Goal: Find specific page/section: Find specific page/section

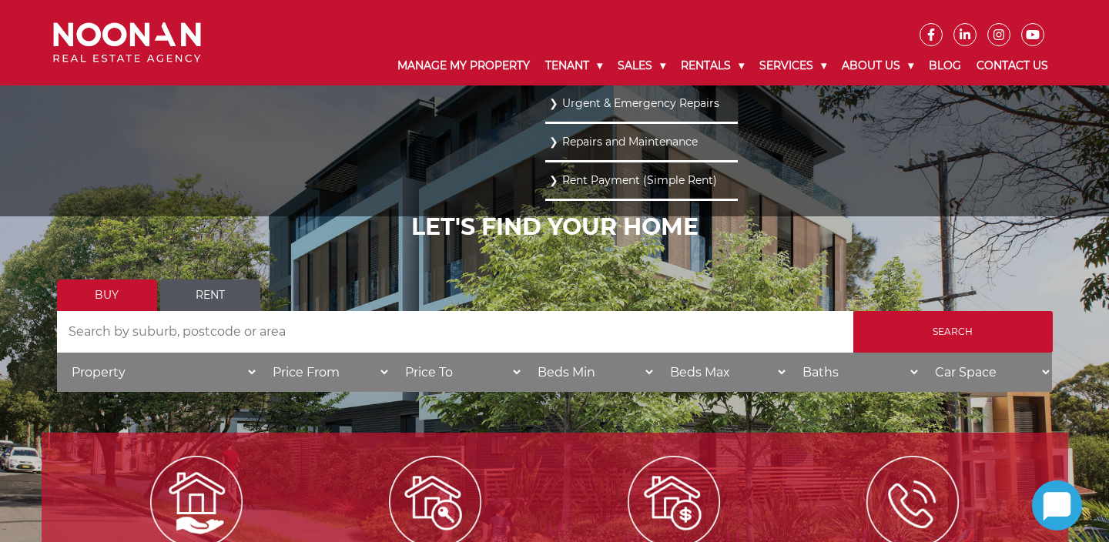
click at [551, 143] on link "Repairs and Maintenance" at bounding box center [641, 142] width 185 height 21
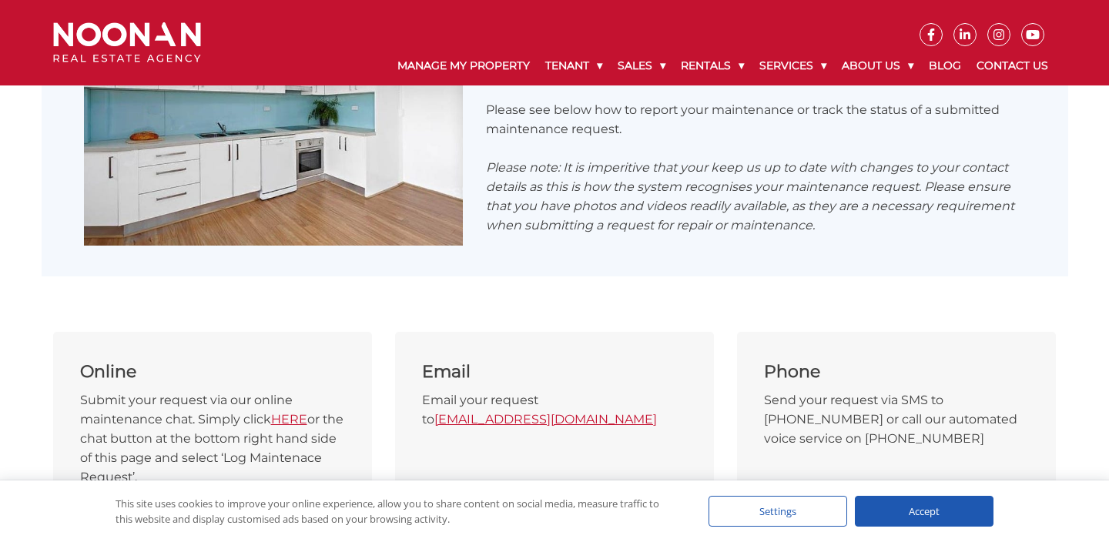
scroll to position [562, 0]
click at [290, 417] on link "HERE" at bounding box center [289, 418] width 36 height 15
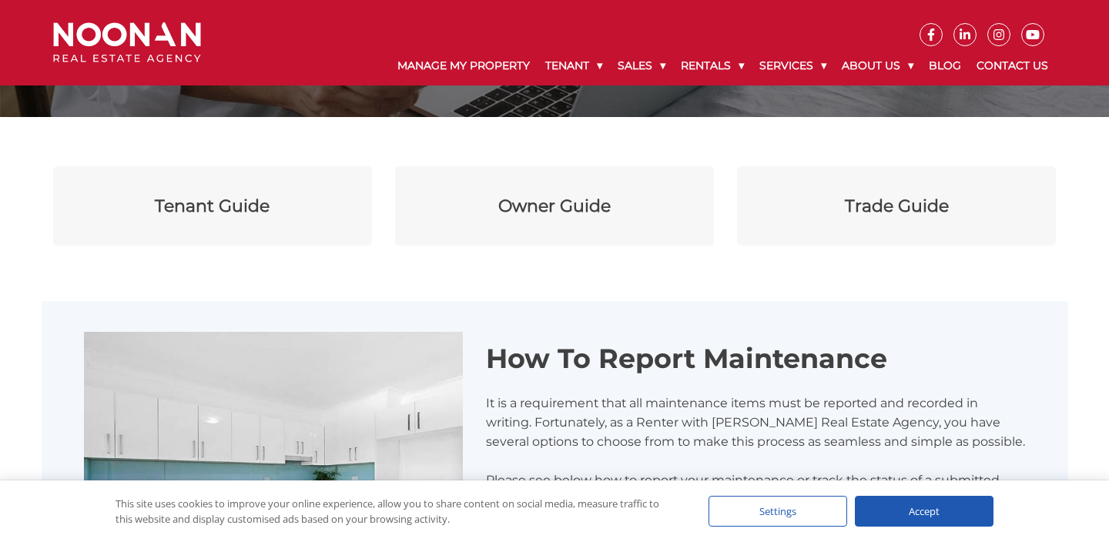
scroll to position [0, 0]
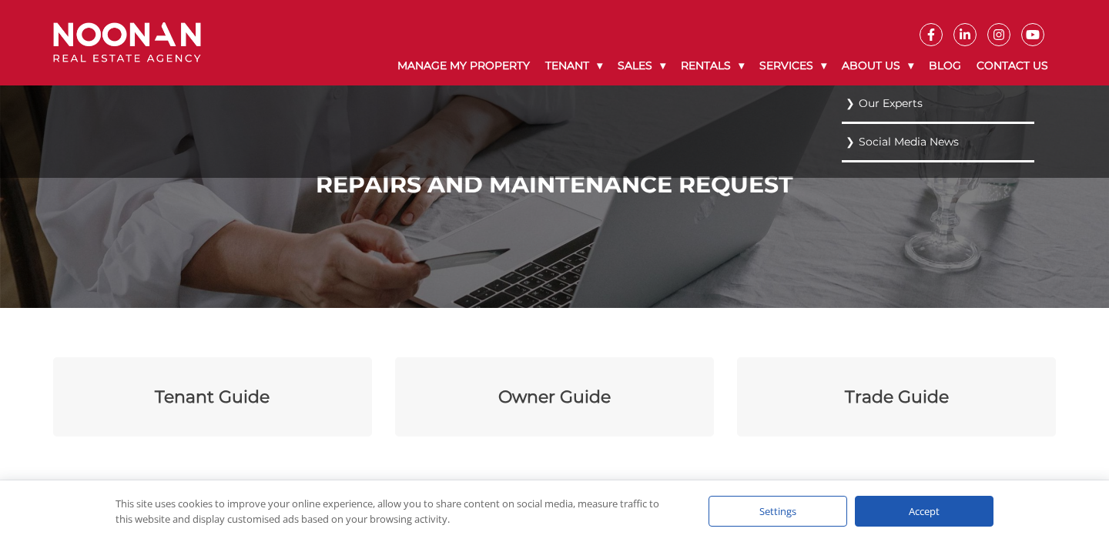
click at [851, 106] on link "Our Experts" at bounding box center [937, 103] width 185 height 21
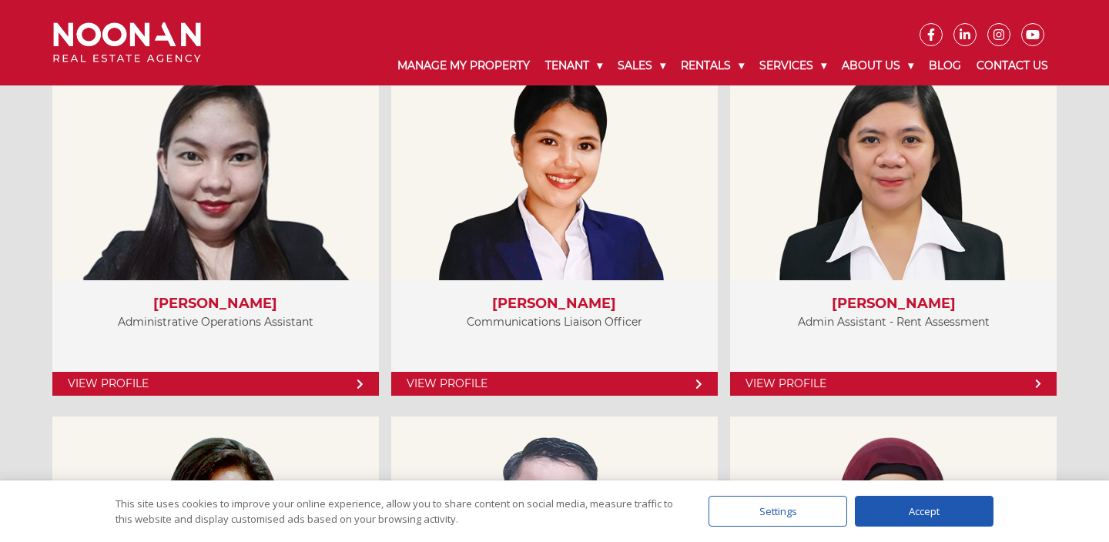
scroll to position [4735, 0]
